Goal: Information Seeking & Learning: Learn about a topic

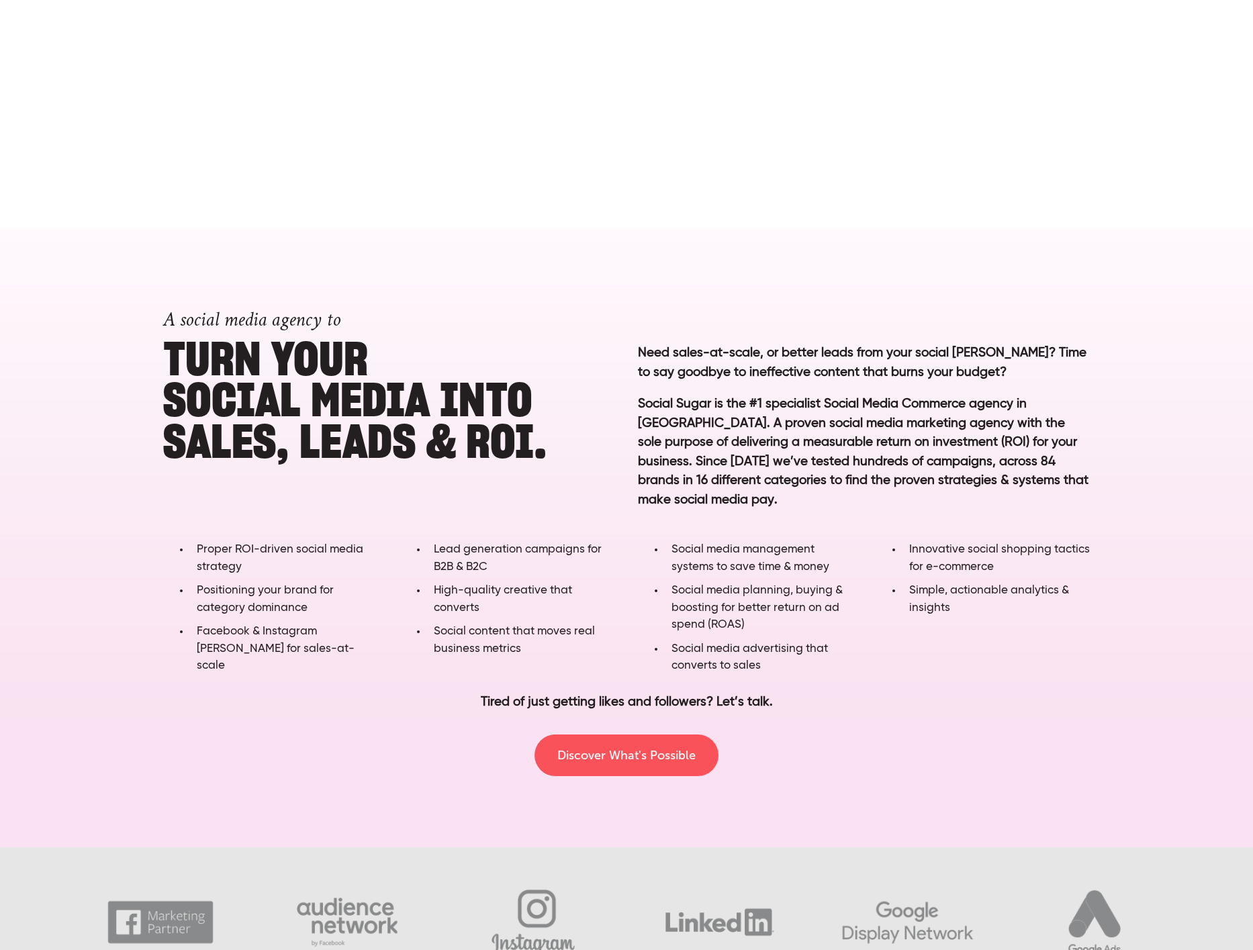
scroll to position [558, 0]
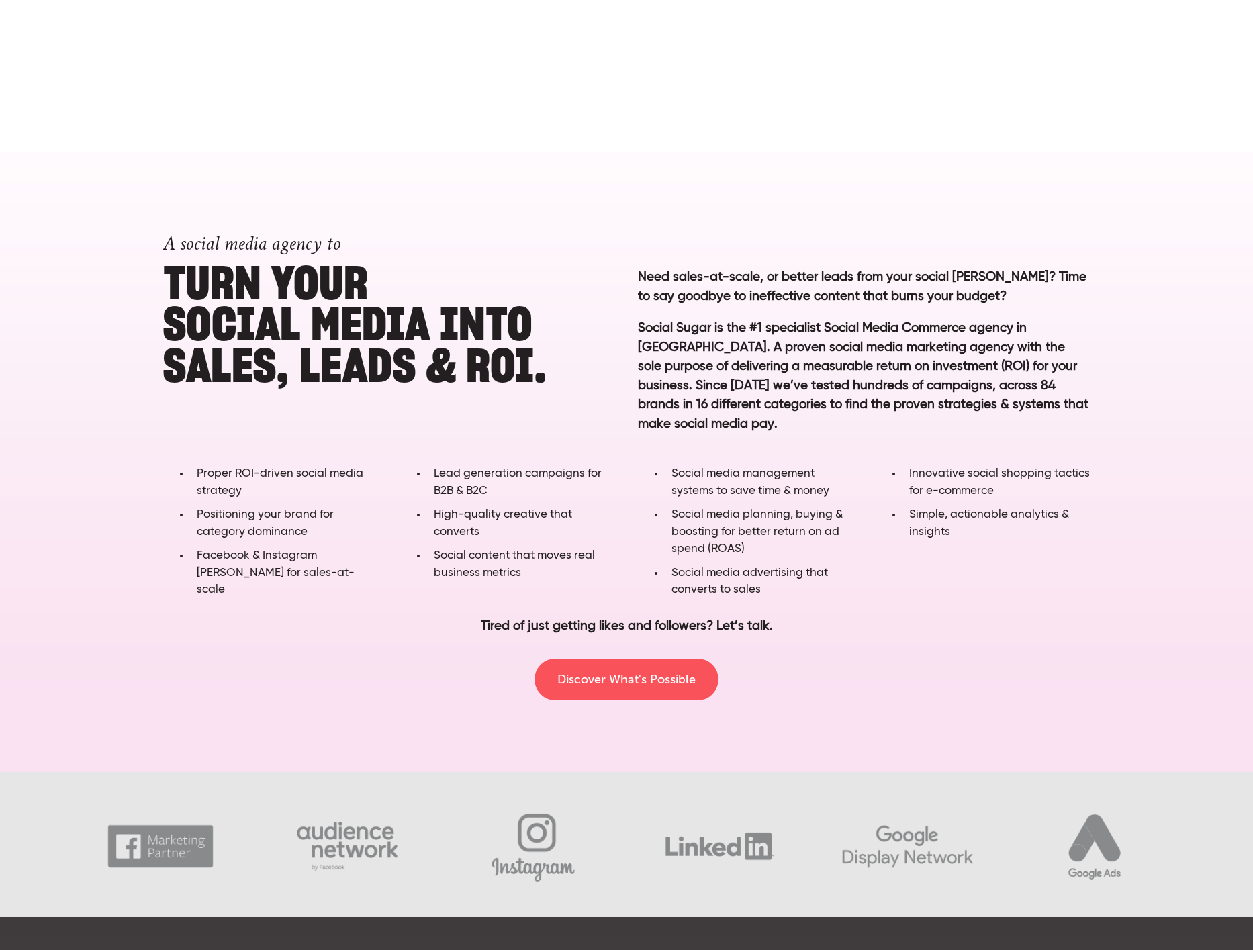
click at [621, 278] on div "A social media agency to Turn YOUR SOCIAL MEDIA into SALES, LEADS & ROI." at bounding box center [389, 300] width 475 height 196
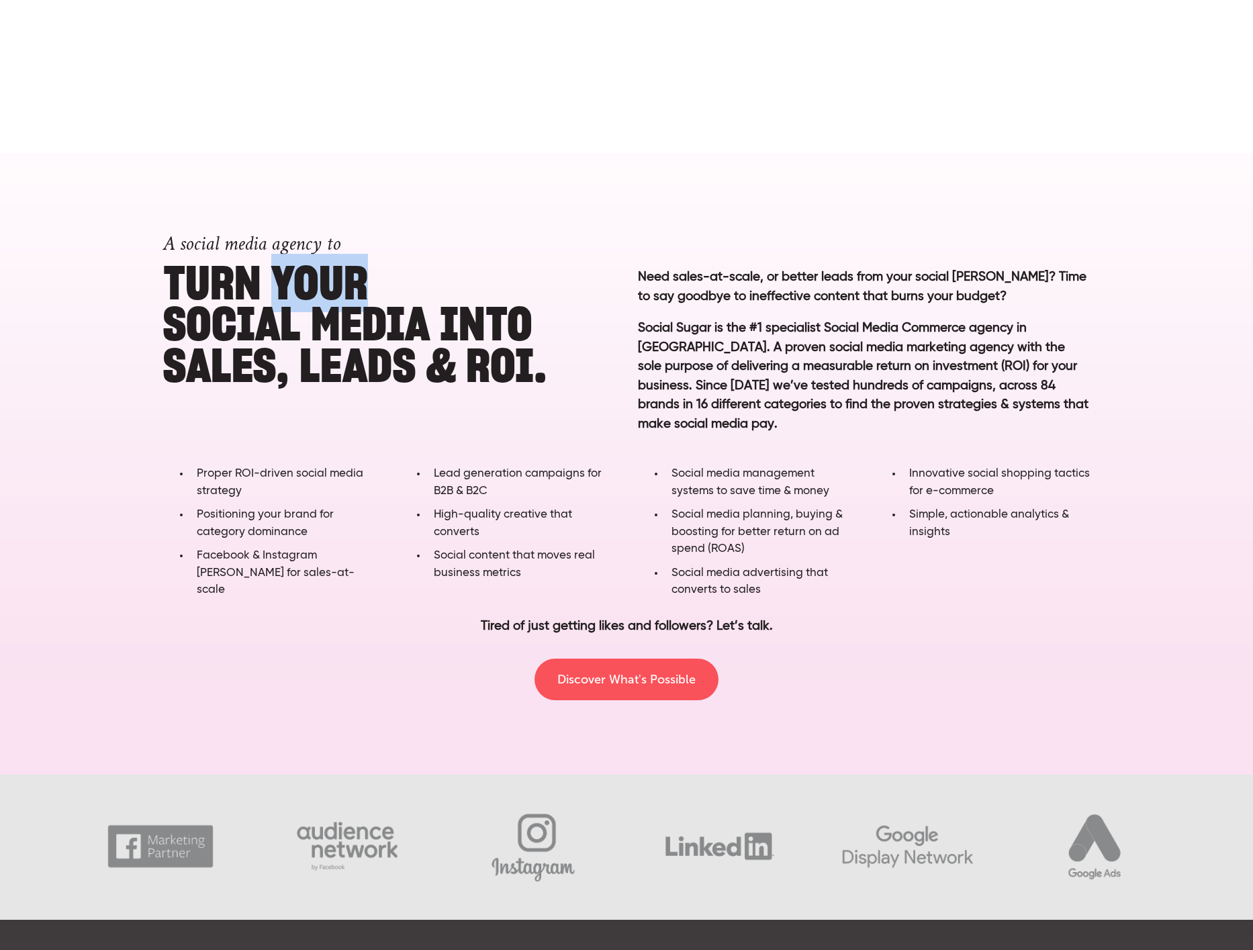
click at [621, 278] on div "A social media agency to Turn YOUR SOCIAL MEDIA into SALES, LEADS & ROI." at bounding box center [389, 300] width 475 height 196
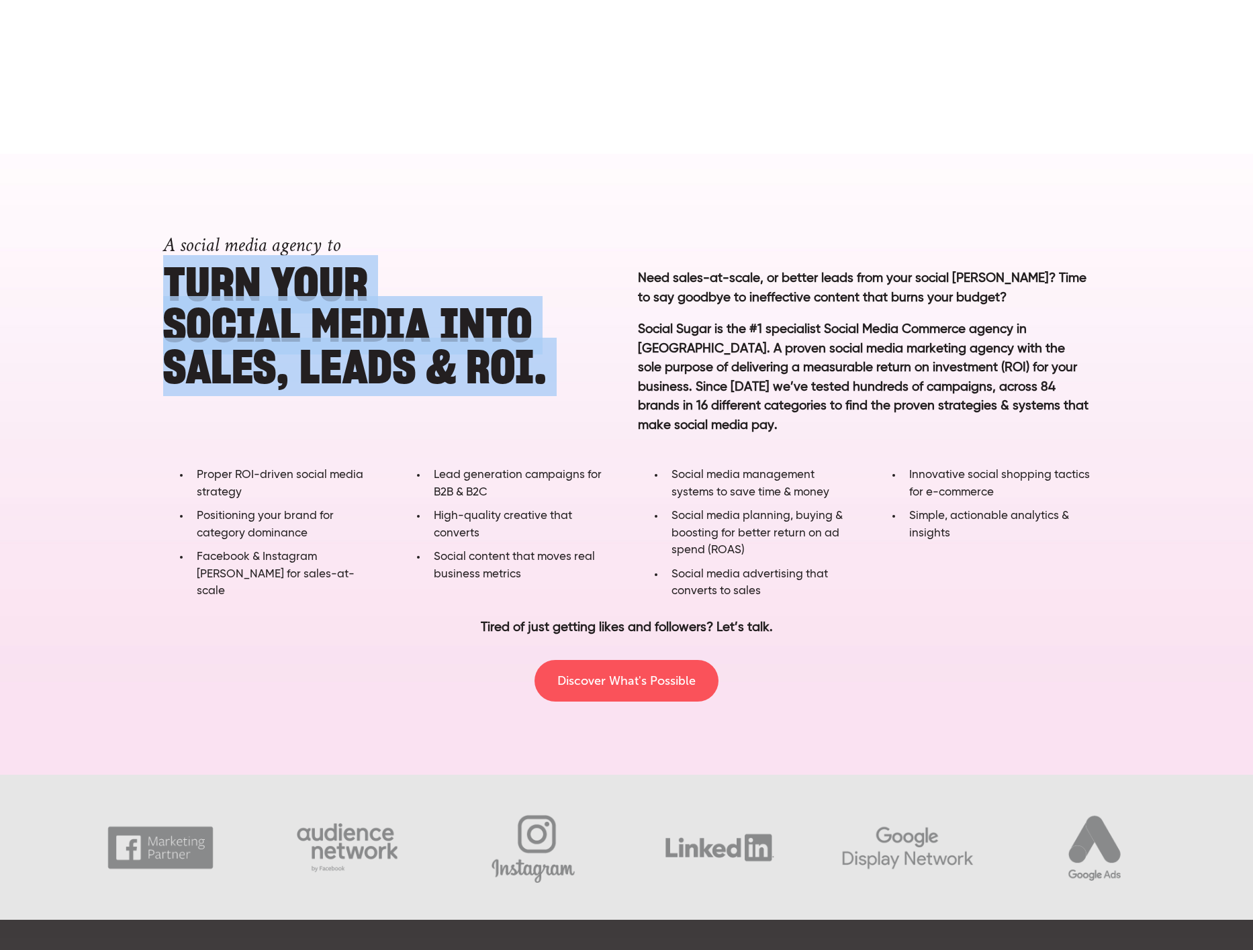
click at [621, 278] on div "A social media agency to Turn YOUR SOCIAL MEDIA into SALES, LEADS & ROI." at bounding box center [389, 301] width 475 height 196
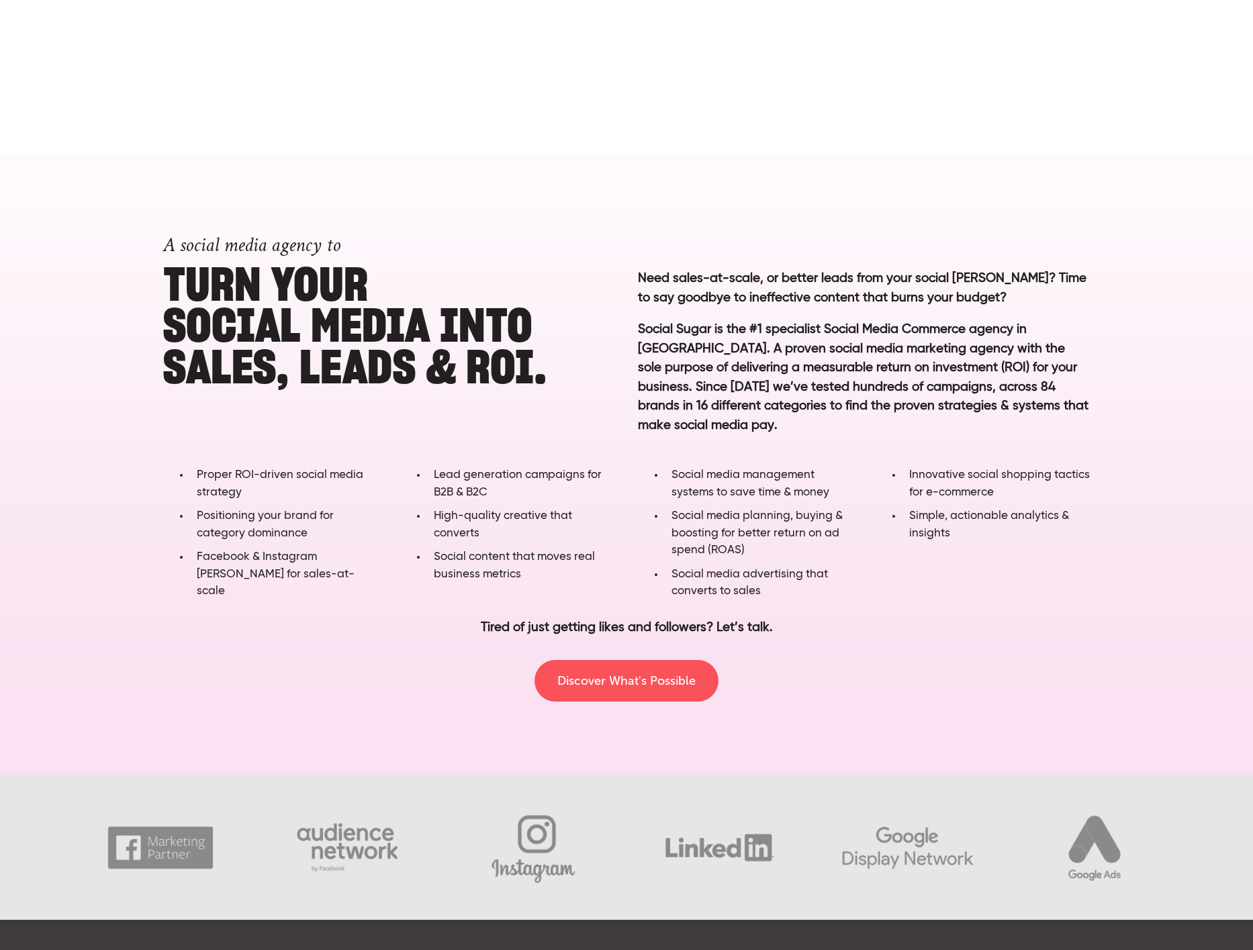
click at [657, 279] on p "Need sales-at-scale, or better leads from your social [PERSON_NAME]? Time to sa…" at bounding box center [864, 288] width 452 height 38
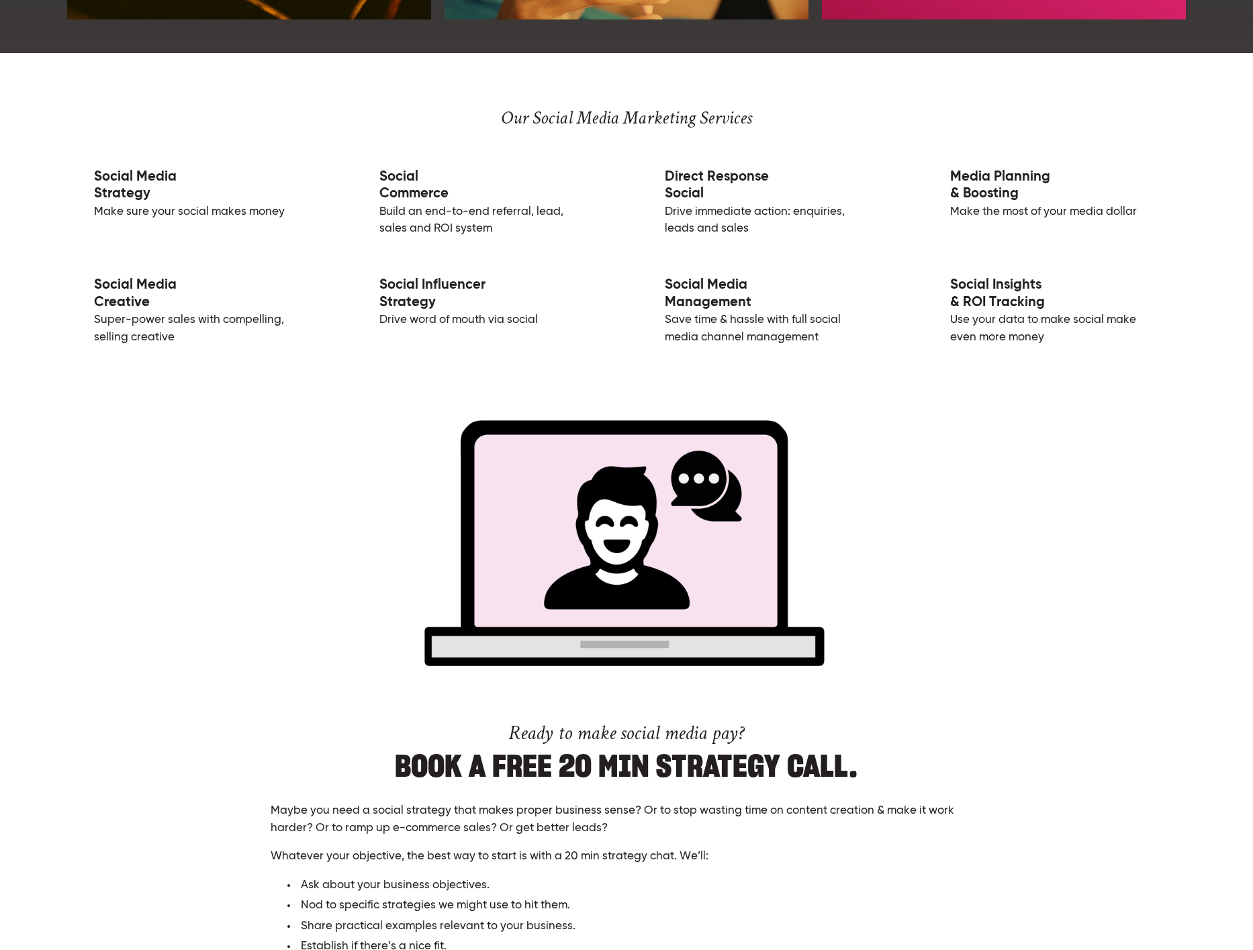
scroll to position [2406, 0]
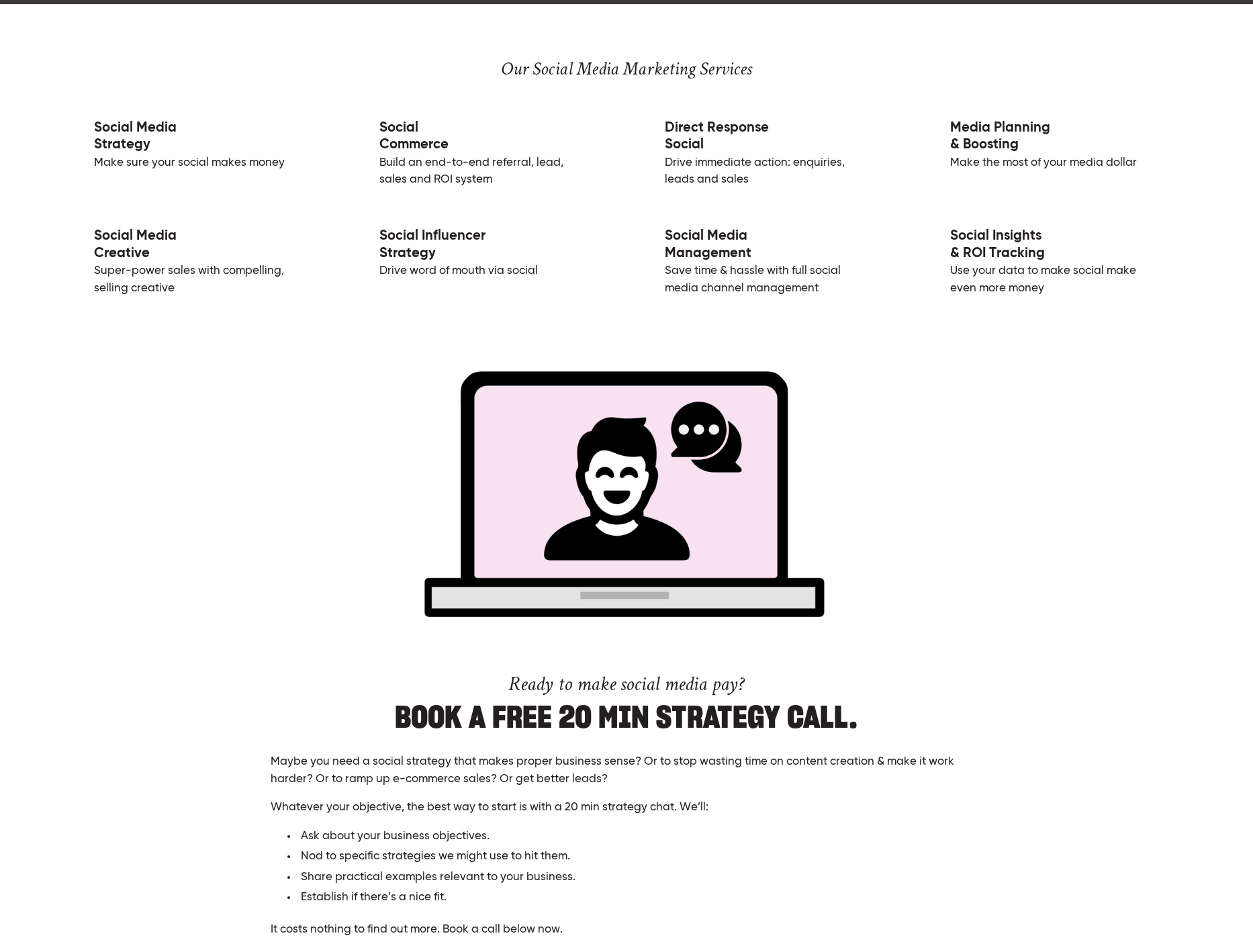
click at [680, 279] on p "Social Media Management Save time & hassle with full social media channel manag…" at bounding box center [769, 255] width 263 height 86
drag, startPoint x: 680, startPoint y: 279, endPoint x: 671, endPoint y: 226, distance: 53.9
click at [671, 226] on p "Social Media Management Save time & hassle with full social media channel manag…" at bounding box center [769, 255] width 263 height 86
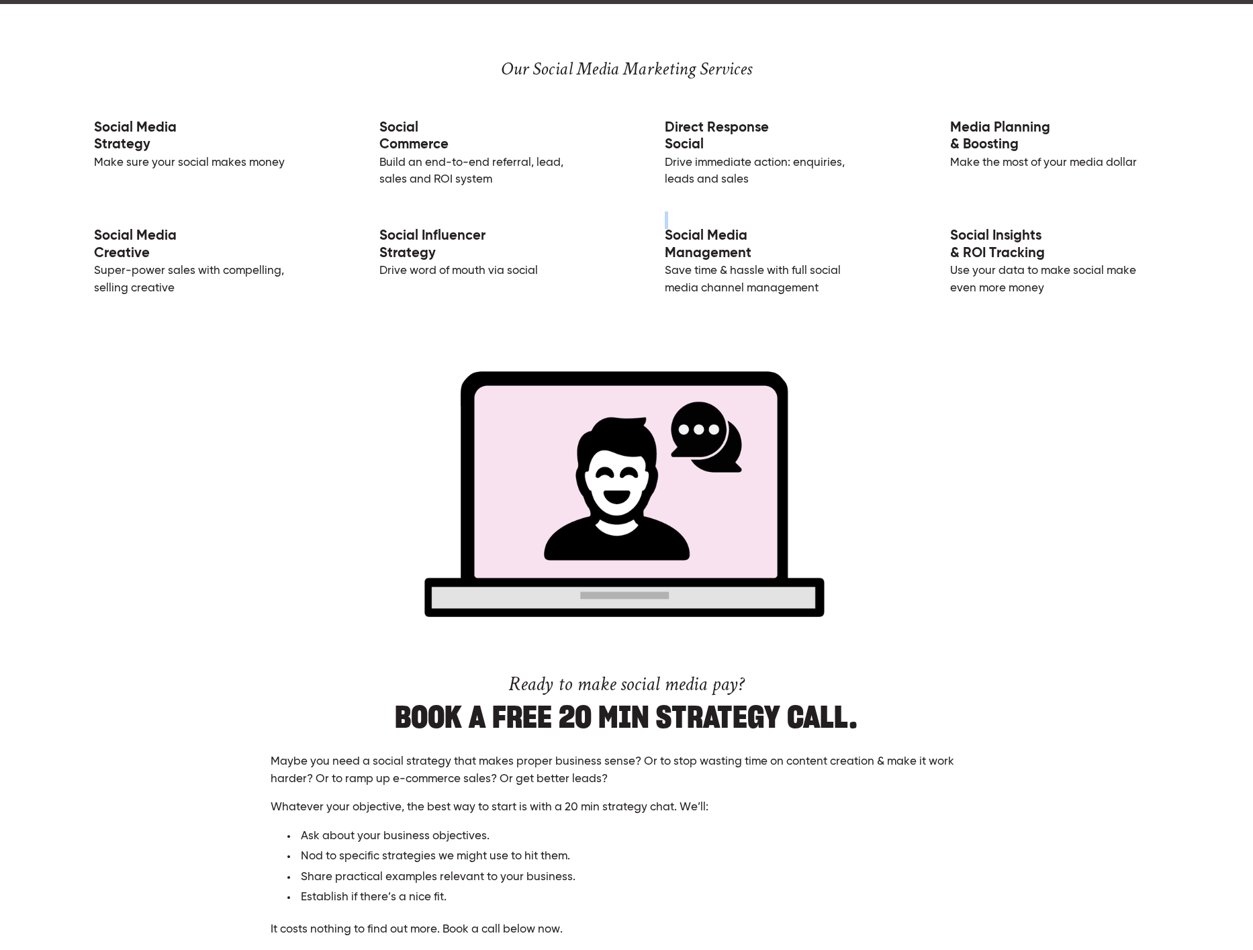
click at [671, 226] on p "Social Media Management Save time & hassle with full social media channel manag…" at bounding box center [769, 255] width 263 height 86
drag, startPoint x: 671, startPoint y: 226, endPoint x: 680, endPoint y: 277, distance: 52.6
click at [680, 277] on p "Social Media Management Save time & hassle with full social media channel manag…" at bounding box center [769, 255] width 263 height 86
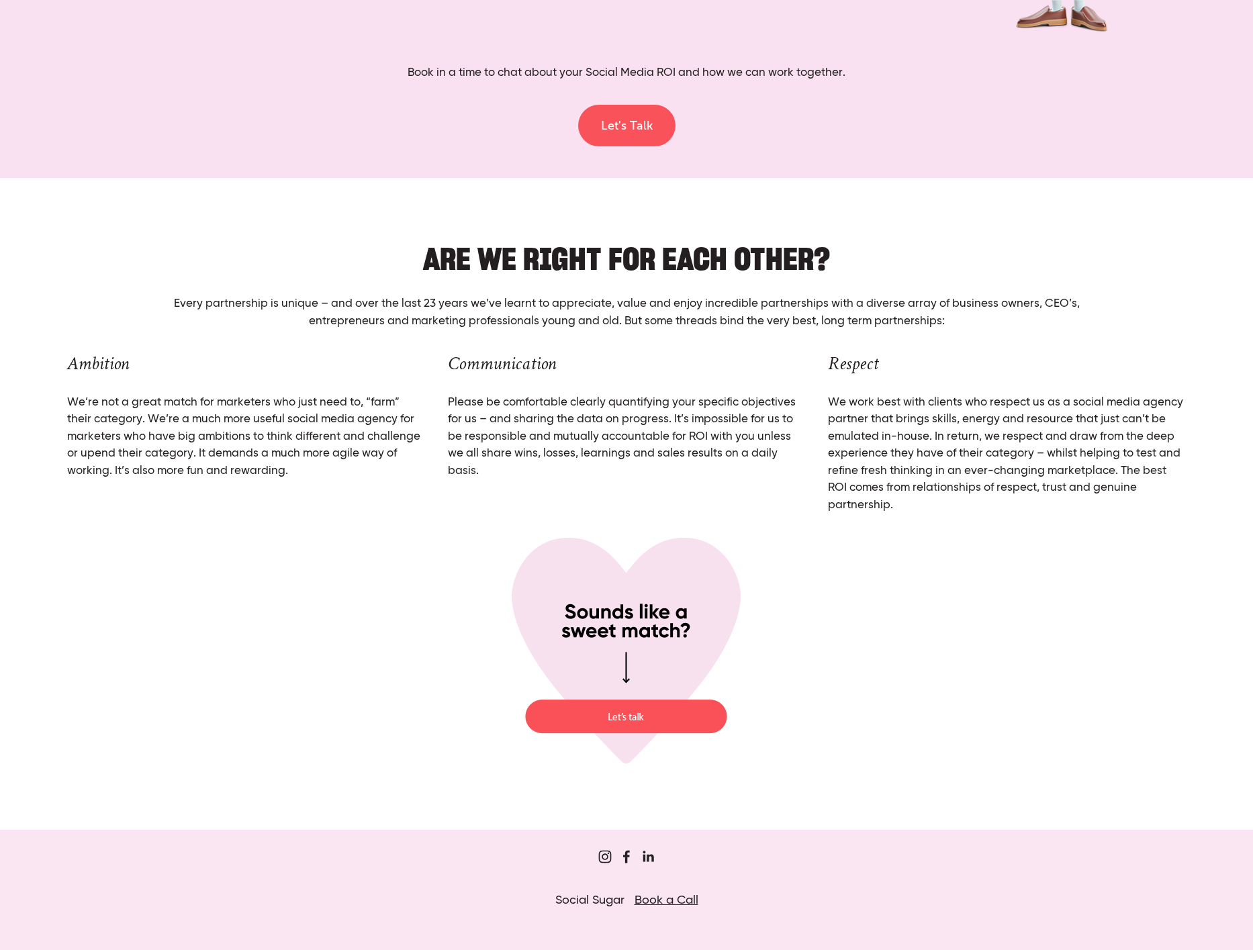
scroll to position [4661, 0]
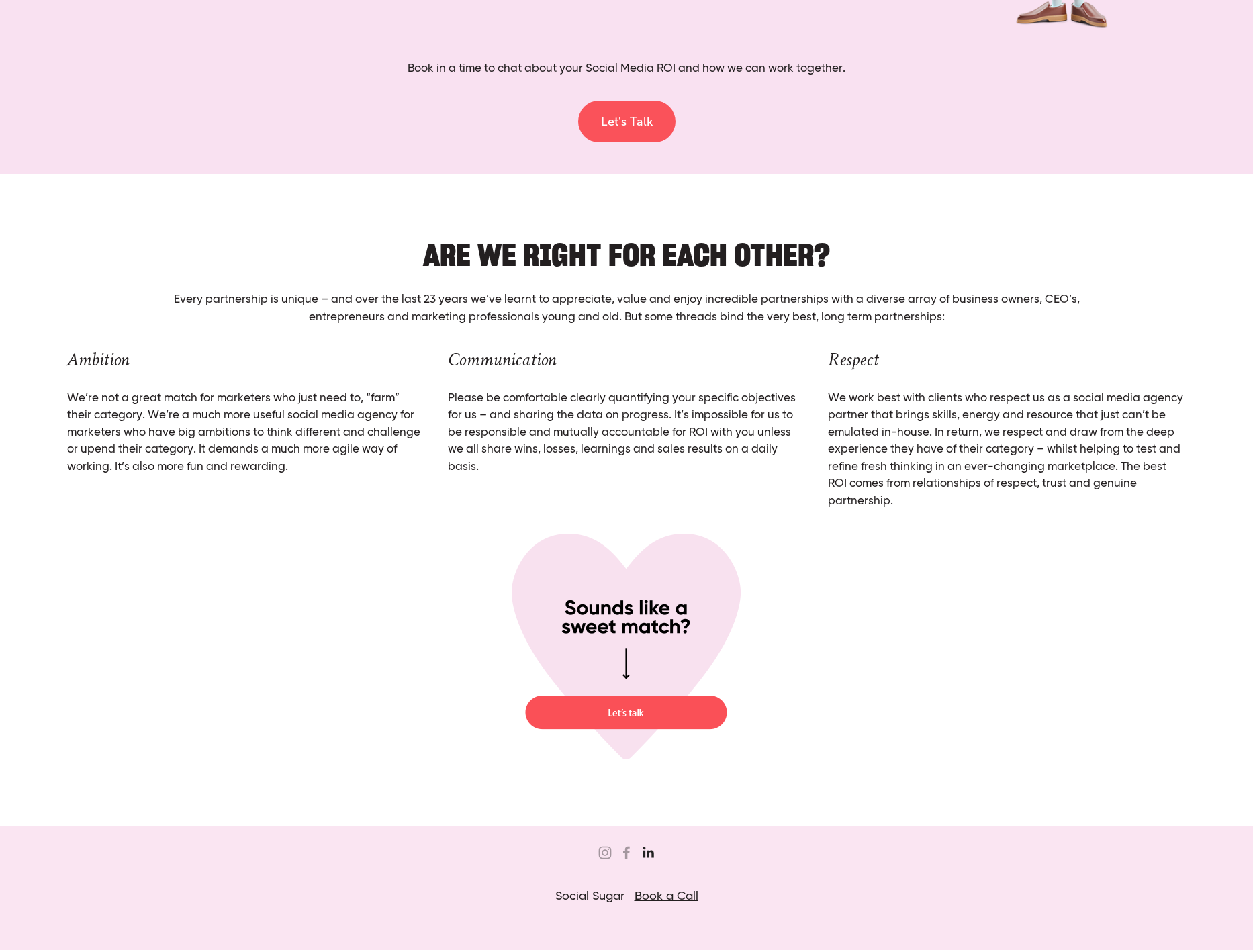
click at [648, 848] on use "Jordan Eley" at bounding box center [648, 853] width 11 height 11
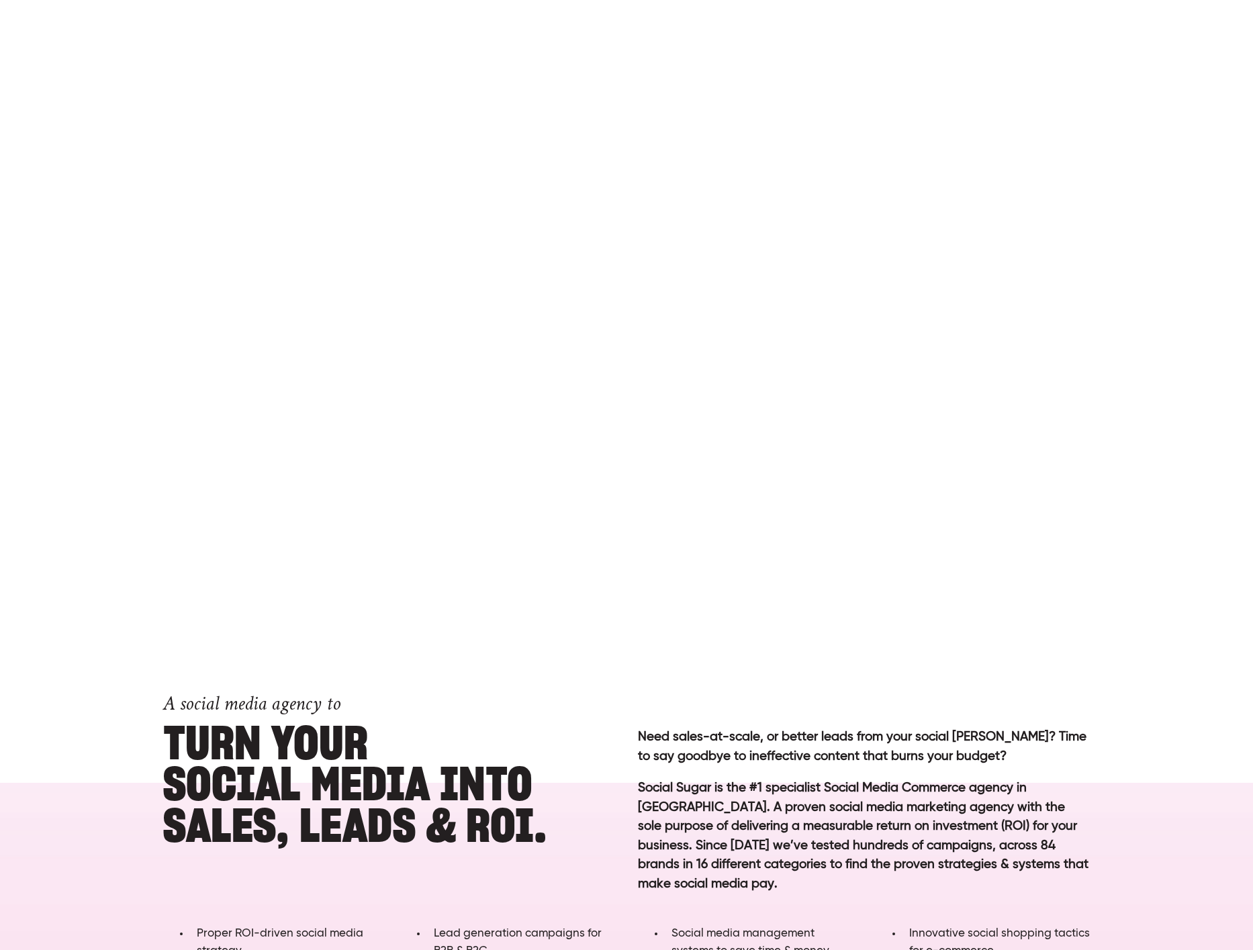
scroll to position [0, 0]
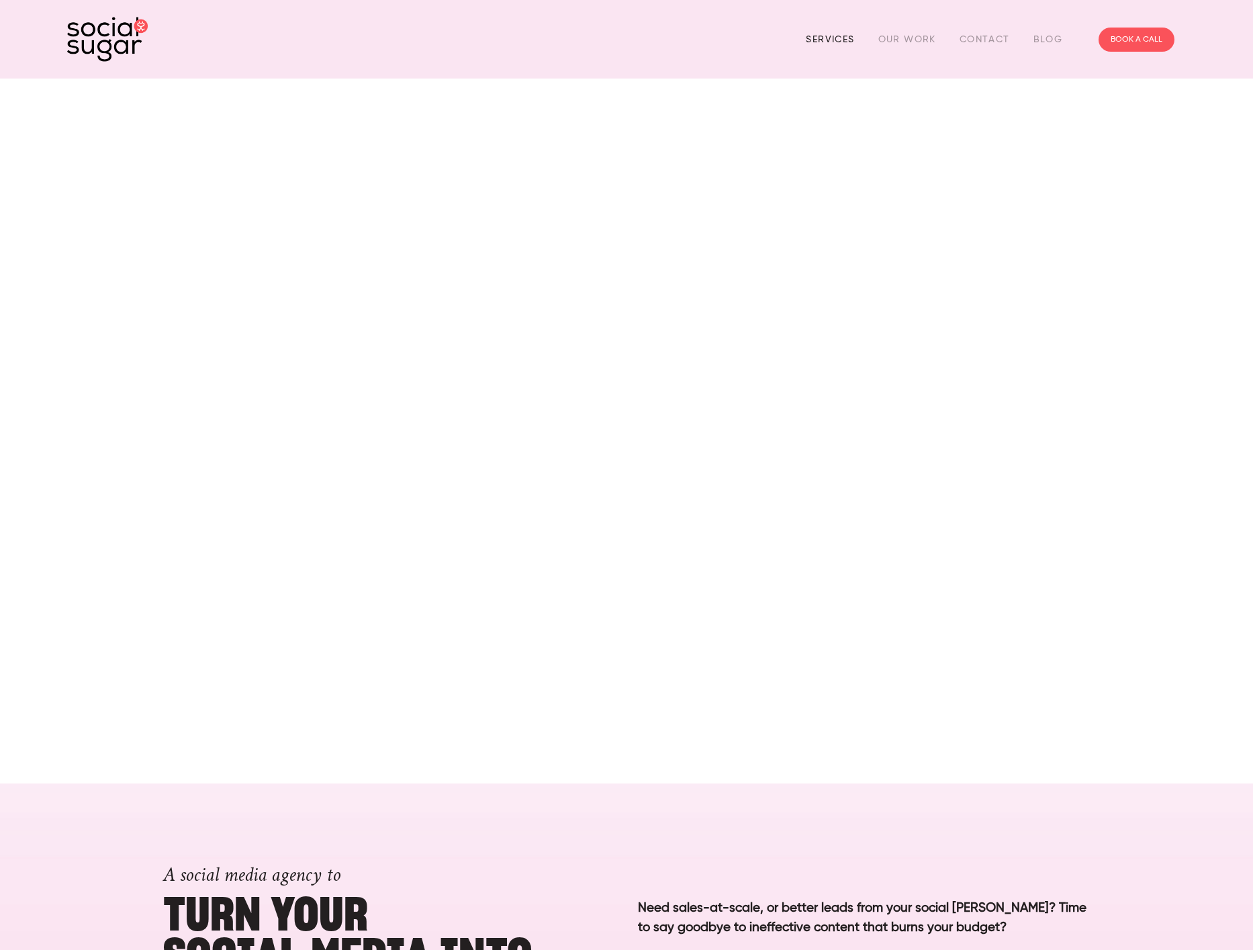
click at [809, 44] on link "Services" at bounding box center [830, 39] width 48 height 21
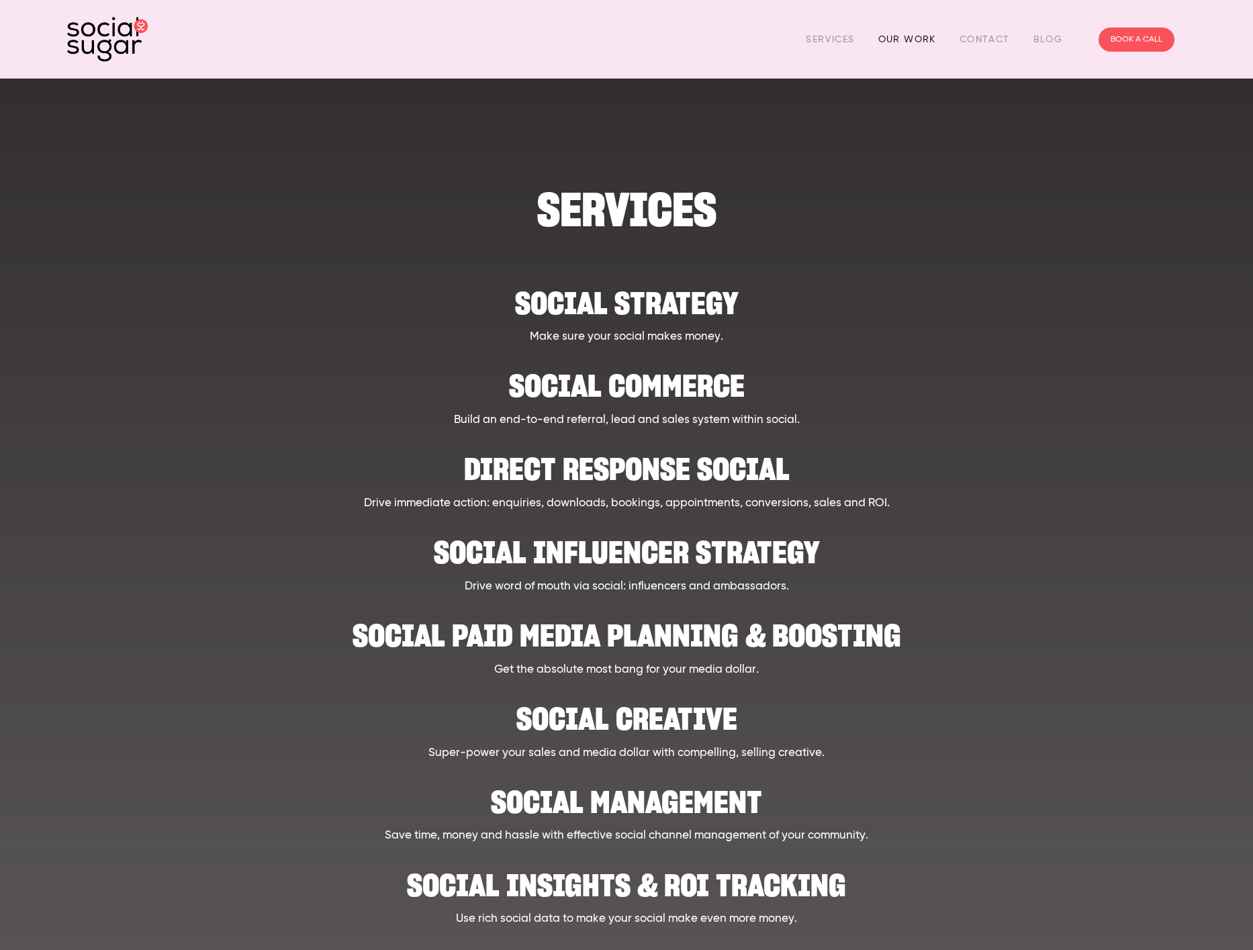
click at [930, 38] on link "Our Work" at bounding box center [908, 39] width 58 height 21
